Goal: Task Accomplishment & Management: Complete application form

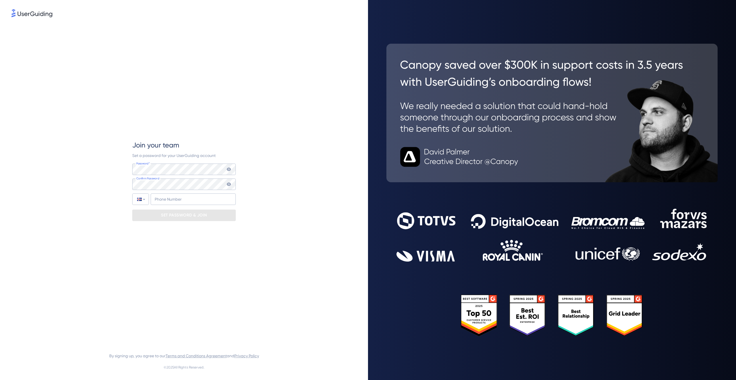
click at [30, 15] on img at bounding box center [31, 13] width 41 height 8
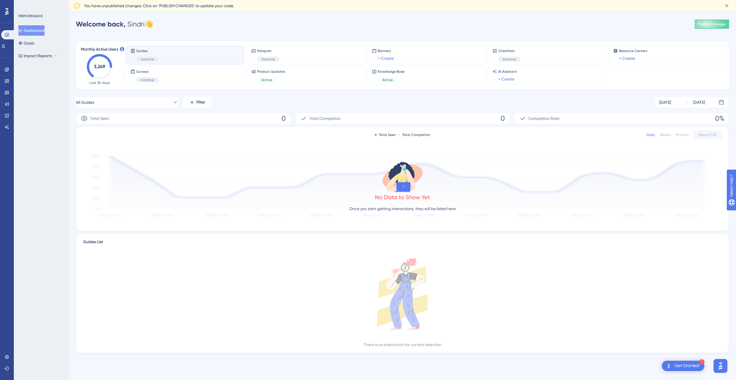
click at [609, 24] on div "Welcome back, Sindri 👋 Publish Changes" at bounding box center [402, 23] width 653 height 11
click at [725, 6] on icon at bounding box center [727, 6] width 6 height 6
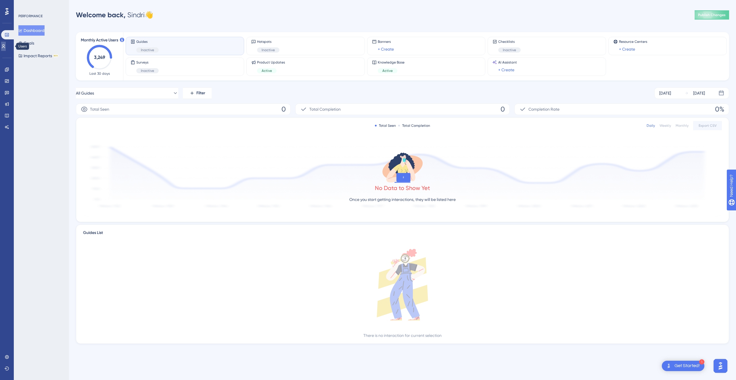
click at [5, 45] on icon at bounding box center [3, 46] width 3 height 4
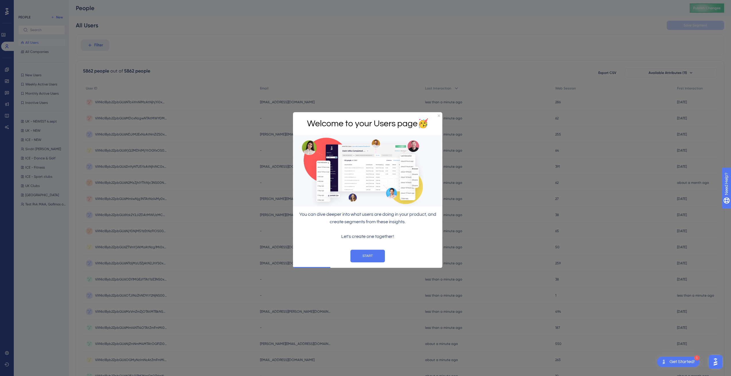
click at [369, 264] on div "START" at bounding box center [367, 256] width 149 height 22
click at [366, 257] on button "START" at bounding box center [368, 255] width 34 height 13
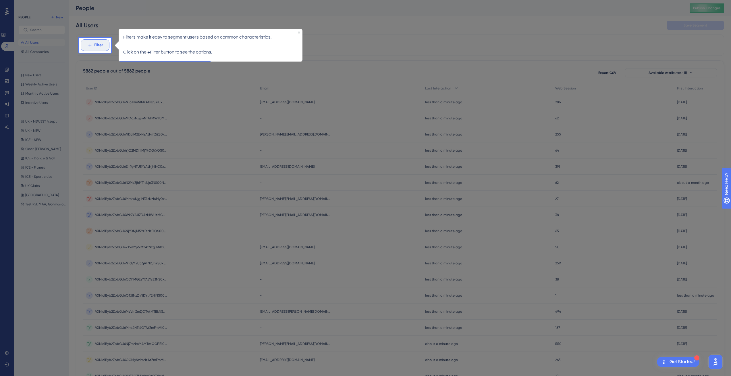
click at [94, 40] on button "Filter" at bounding box center [95, 44] width 29 height 11
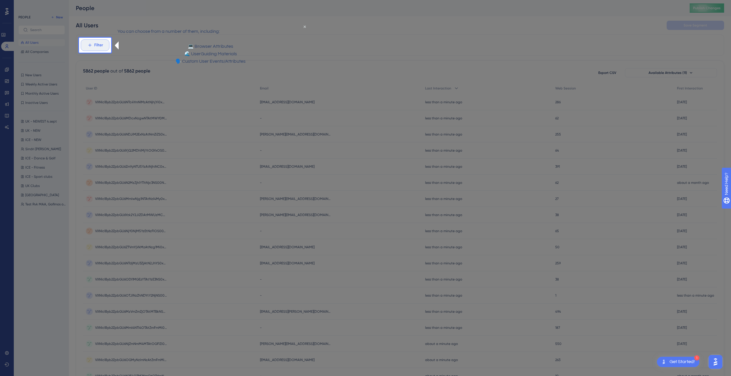
scroll to position [27, 0]
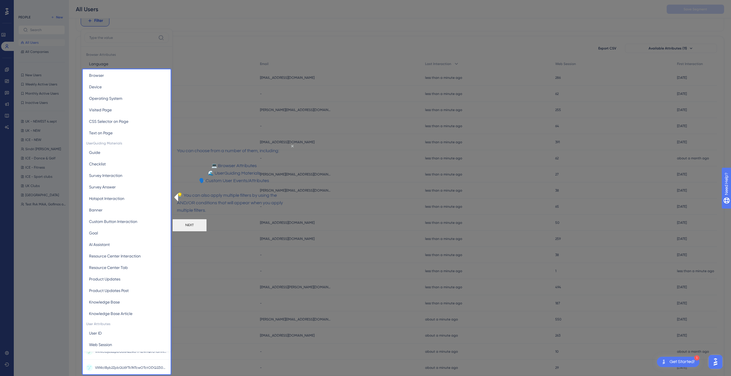
click at [165, 51] on div at bounding box center [127, 21] width 88 height 96
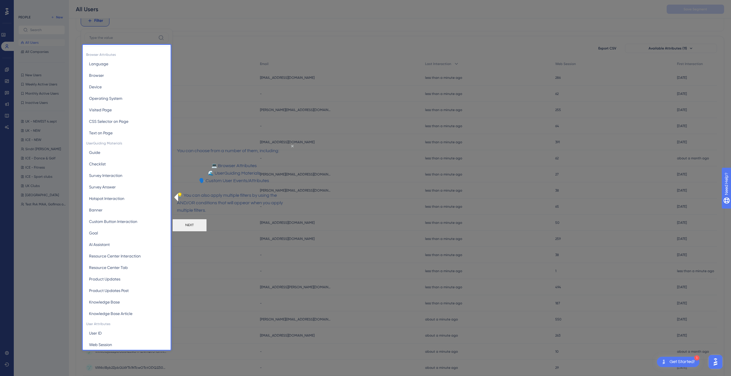
click at [207, 231] on button "NEXT" at bounding box center [189, 225] width 34 height 13
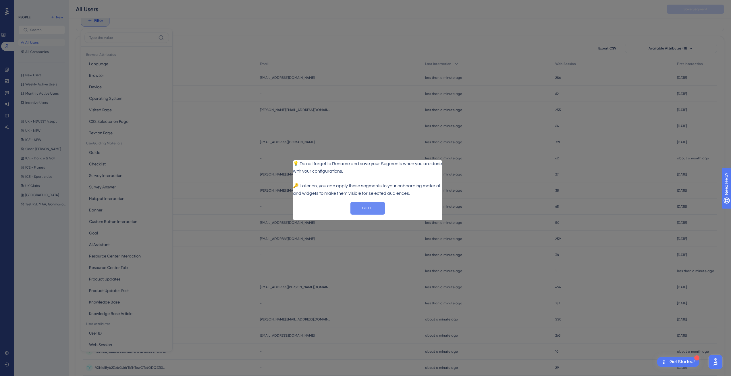
click at [360, 212] on button "GOT IT" at bounding box center [368, 207] width 34 height 13
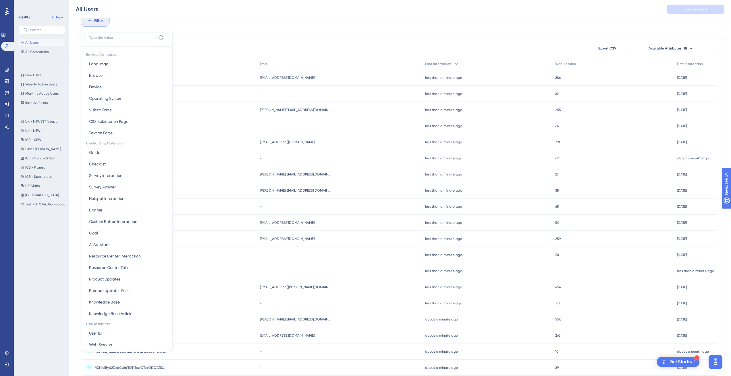
scroll to position [0, 0]
click at [6, 37] on link at bounding box center [3, 34] width 5 height 9
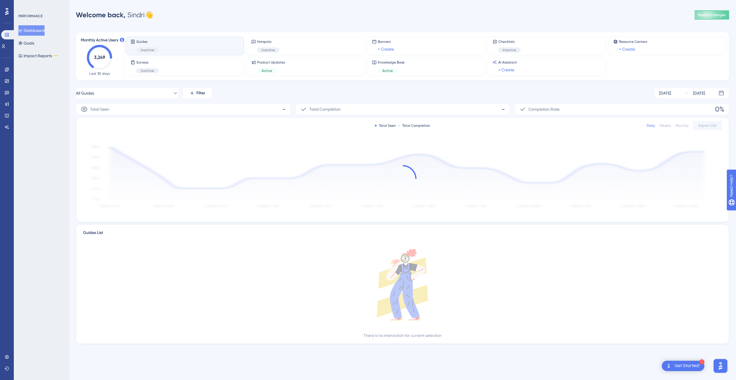
click at [13, 13] on div "Performance Users Engagement Widgets Feedback Product Updates Knowledge Base AI…" at bounding box center [7, 190] width 14 height 380
click at [4, 9] on div at bounding box center [6, 11] width 9 height 9
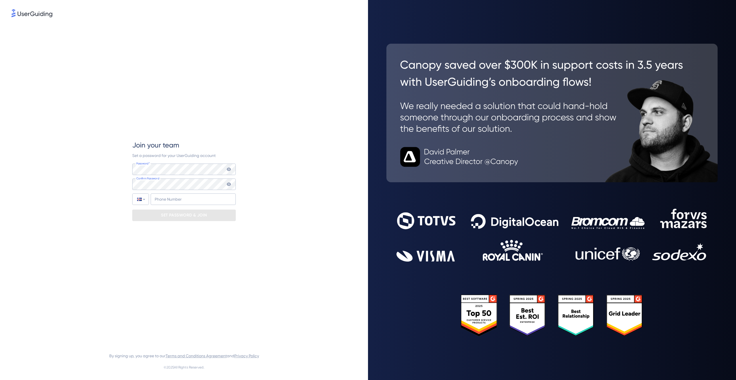
click at [206, 126] on div "Join your team Set a password for your UserGuiding account Password* Your passw…" at bounding box center [183, 180] width 103 height 325
click at [199, 126] on div "Join your team Set a password for your UserGuiding account Password* Your passw…" at bounding box center [183, 180] width 103 height 325
click at [187, 204] on input "+354" at bounding box center [193, 198] width 85 height 11
click at [181, 197] on input "+354" at bounding box center [193, 198] width 85 height 11
click at [168, 198] on input "+354" at bounding box center [193, 198] width 85 height 11
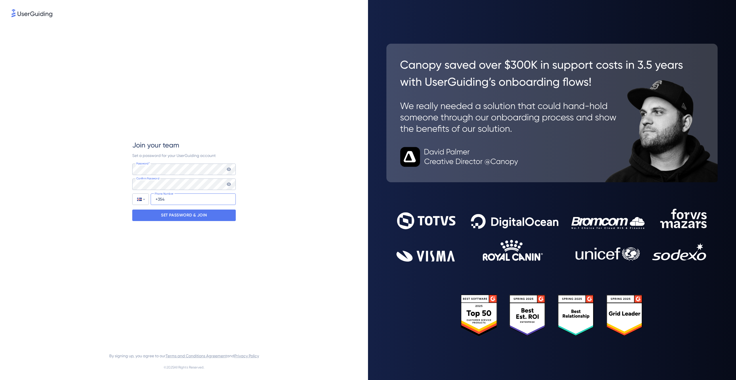
click at [168, 198] on input "+354" at bounding box center [193, 198] width 85 height 11
click at [172, 200] on input "+354" at bounding box center [193, 198] width 85 height 11
type input "+354 821 6358"
click at [228, 169] on icon at bounding box center [228, 169] width 5 height 5
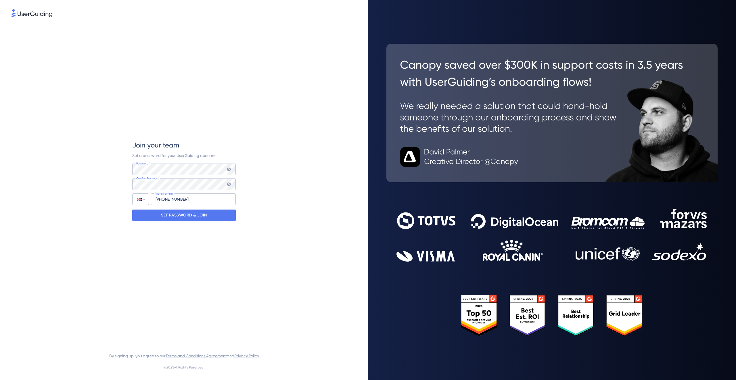
click at [306, 164] on div "Join your team Set a password for your UserGuiding account Password* Your passw…" at bounding box center [183, 180] width 345 height 325
click at [196, 216] on p "SET PASSWORD & JOIN" at bounding box center [184, 215] width 46 height 9
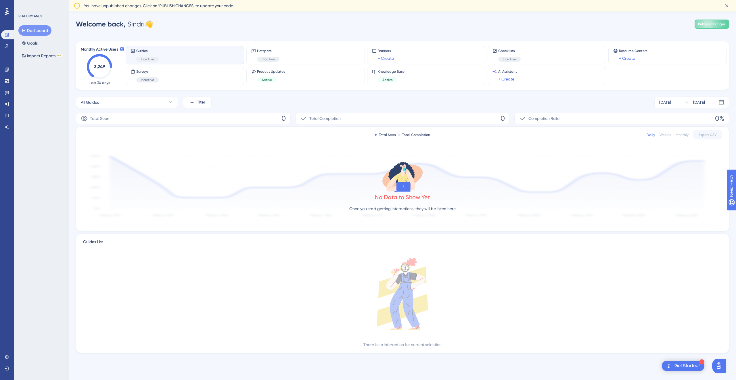
click at [469, 29] on div "Welcome back, Sindri 👋 Publish Changes" at bounding box center [402, 23] width 653 height 11
click at [39, 46] on button "Goals" at bounding box center [29, 43] width 23 height 10
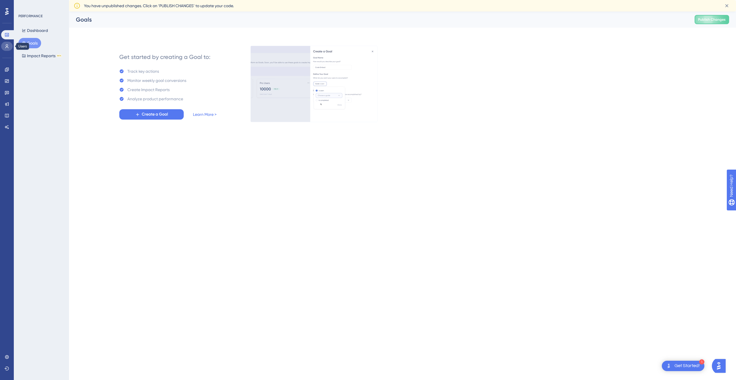
click at [6, 47] on icon at bounding box center [7, 46] width 5 height 5
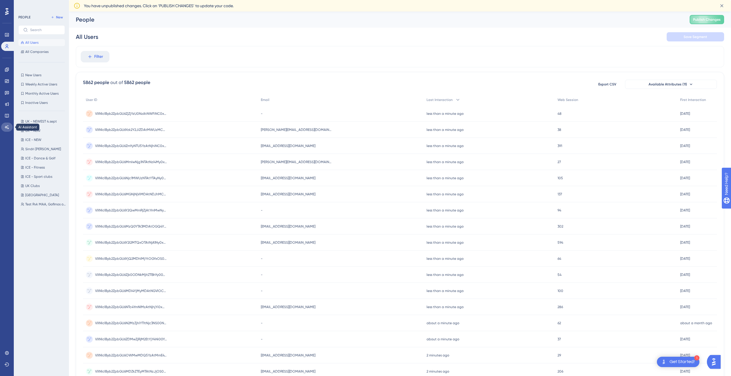
click at [8, 128] on icon at bounding box center [7, 127] width 4 height 4
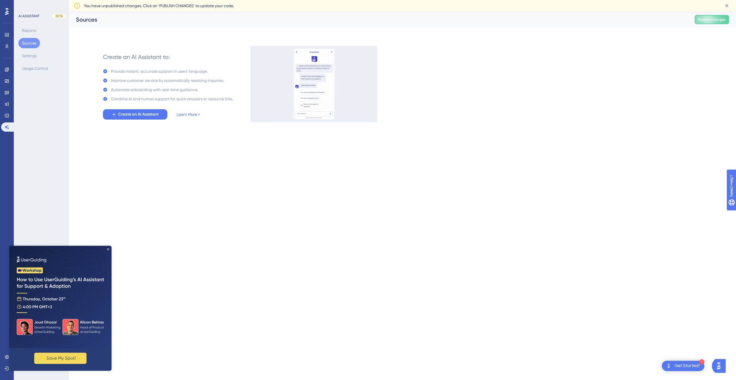
click at [108, 249] on icon "Close Preview" at bounding box center [108, 249] width 2 height 2
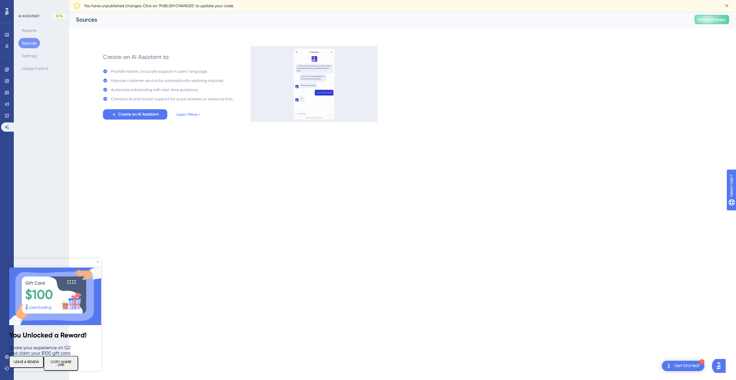
click at [12, 358] on div "LEAVE A REVIEW" at bounding box center [26, 363] width 34 height 15
click at [97, 262] on icon "Close Preview" at bounding box center [98, 262] width 2 height 2
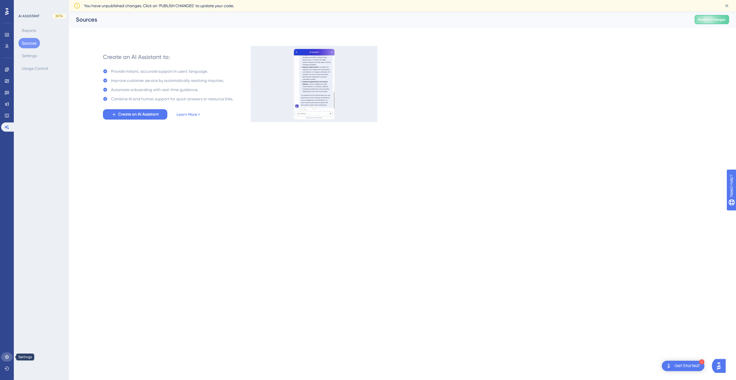
click at [8, 355] on icon at bounding box center [7, 357] width 5 height 5
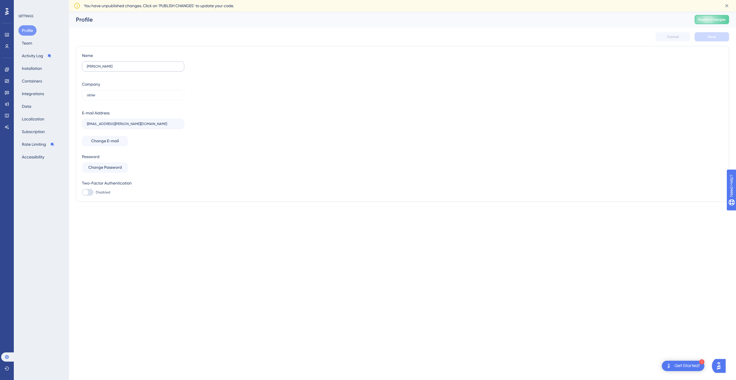
click at [107, 63] on label "Sindri Jr" at bounding box center [133, 66] width 102 height 10
click at [107, 64] on input "Sindri Jr" at bounding box center [133, 66] width 93 height 4
click at [32, 69] on button "Installation" at bounding box center [31, 68] width 27 height 10
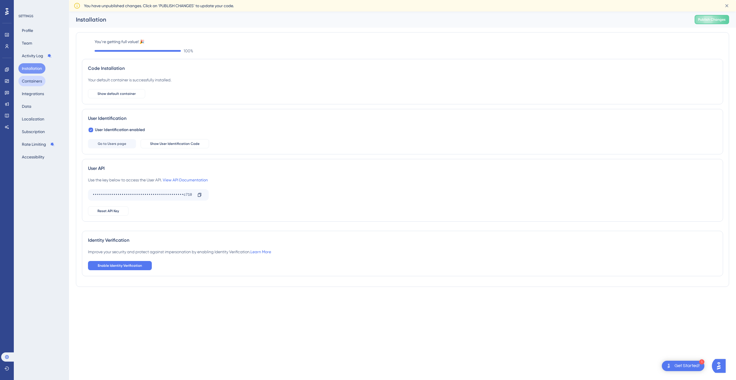
click at [32, 83] on button "Containers" at bounding box center [31, 81] width 27 height 10
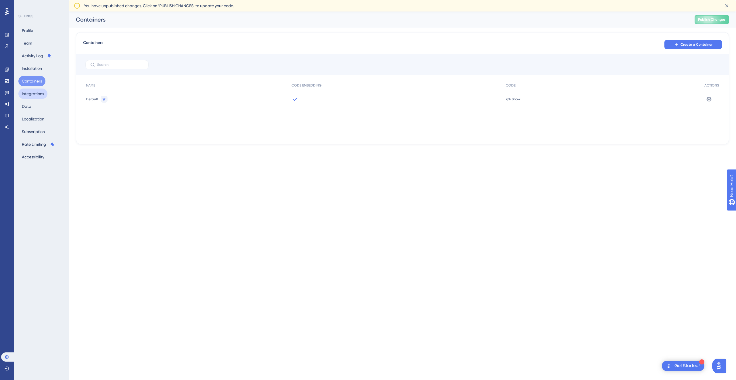
click at [28, 95] on button "Integrations" at bounding box center [32, 94] width 29 height 10
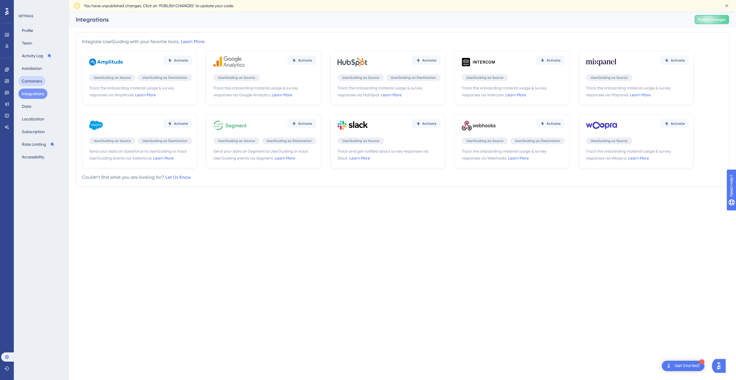
click at [32, 81] on button "Containers" at bounding box center [31, 81] width 27 height 10
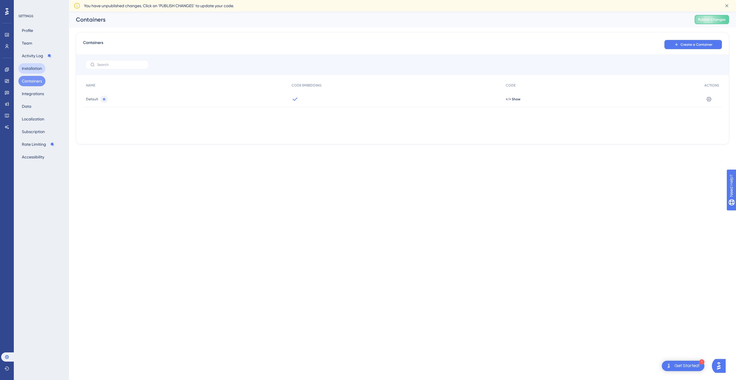
click at [32, 64] on button "Installation" at bounding box center [31, 68] width 27 height 10
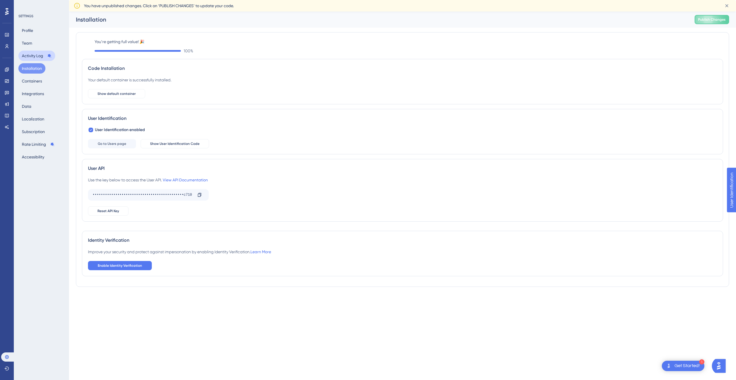
click at [32, 55] on button "Activity Log" at bounding box center [36, 56] width 37 height 10
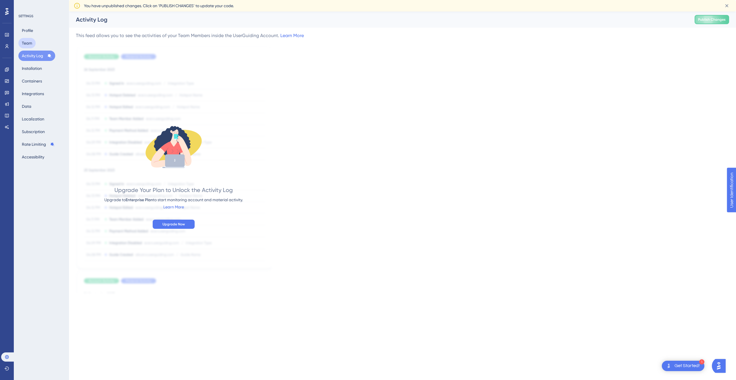
click at [30, 45] on button "Team" at bounding box center [26, 43] width 17 height 10
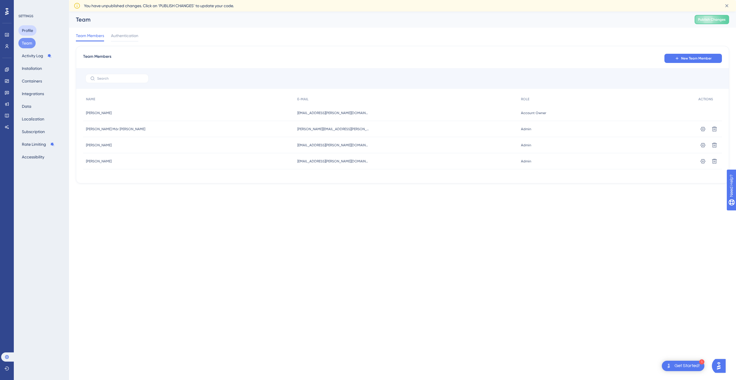
click at [30, 30] on button "Profile" at bounding box center [27, 30] width 18 height 10
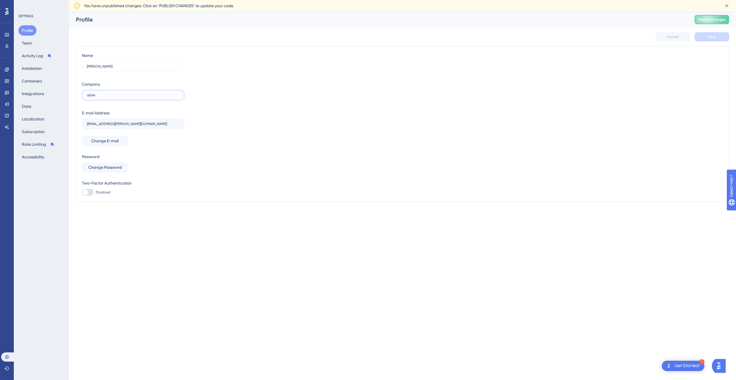
click at [104, 96] on input "abler" at bounding box center [133, 95] width 93 height 4
click at [9, 33] on icon at bounding box center [7, 34] width 5 height 5
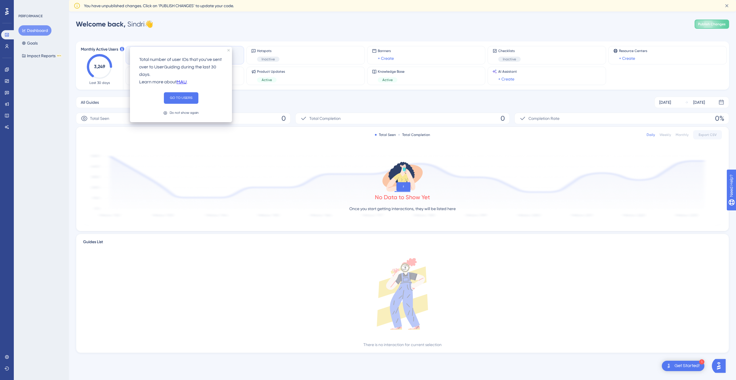
click at [122, 51] on div at bounding box center [122, 49] width 4 height 5
click at [181, 102] on button "GO TO USERS" at bounding box center [181, 97] width 34 height 11
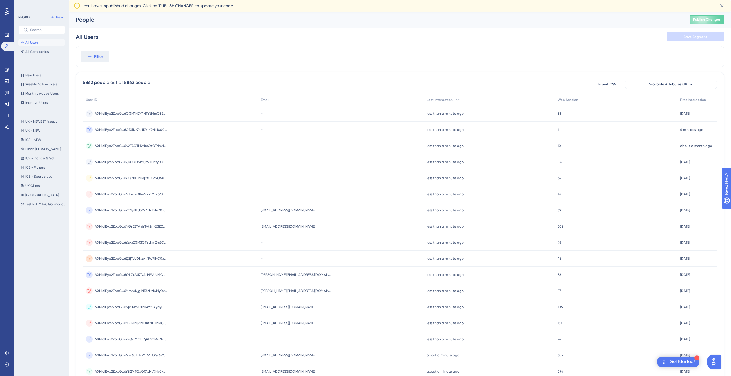
click at [6, 11] on icon at bounding box center [6, 11] width 3 height 7
